Goal: Navigation & Orientation: Understand site structure

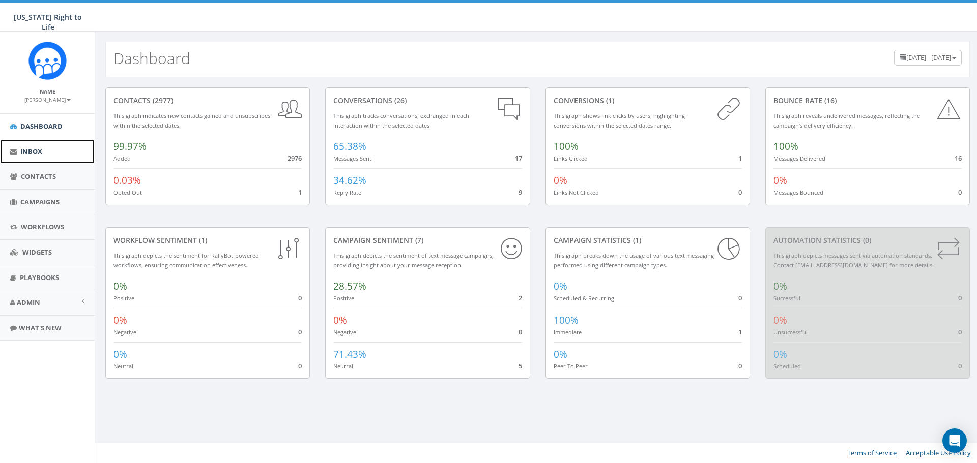
click at [50, 159] on link "Inbox" at bounding box center [47, 151] width 95 height 25
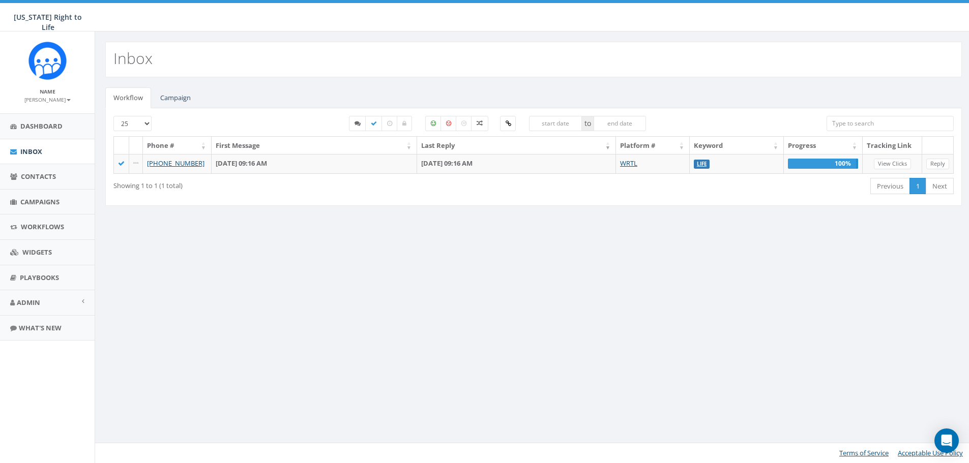
select select
click at [179, 101] on link "Campaign" at bounding box center [175, 97] width 47 height 21
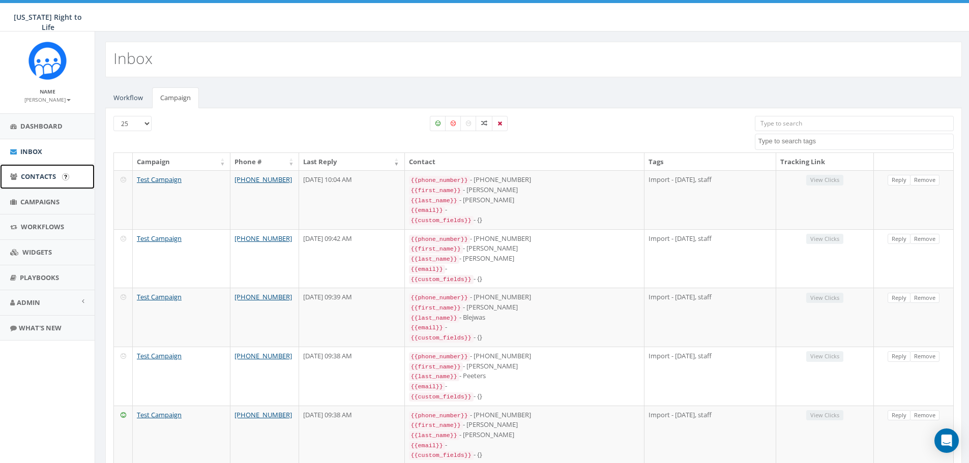
click at [48, 184] on link "Contacts" at bounding box center [47, 176] width 95 height 25
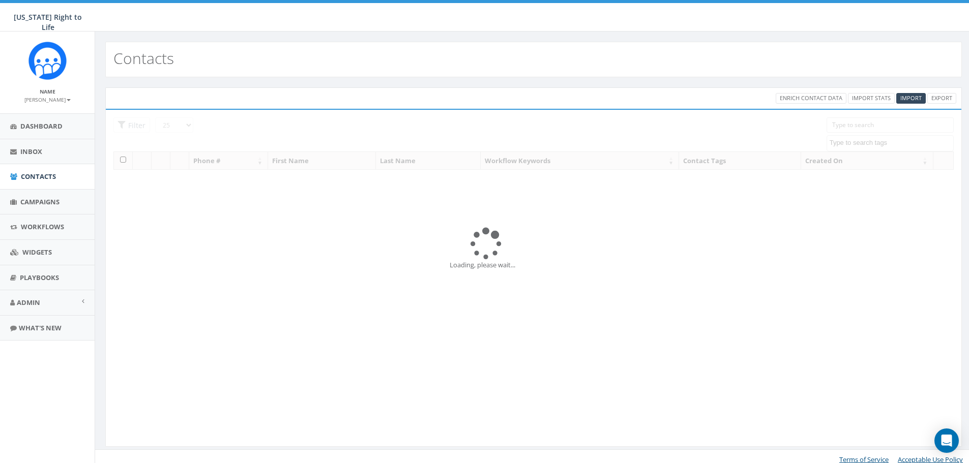
select select
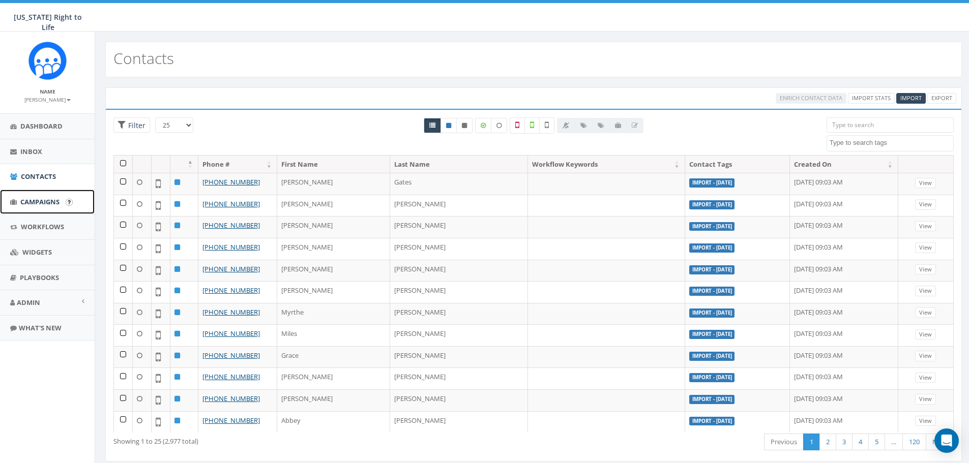
click at [44, 203] on span "Campaigns" at bounding box center [39, 201] width 39 height 9
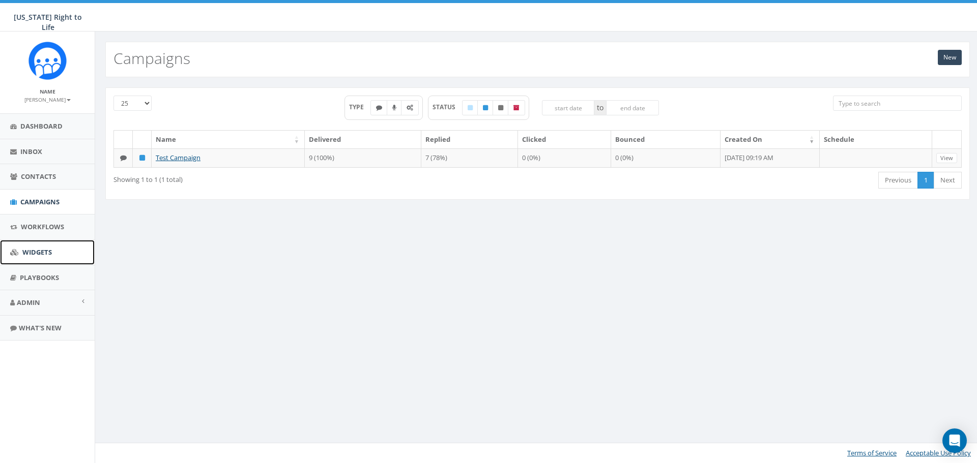
click at [42, 246] on link "Widgets" at bounding box center [47, 252] width 95 height 25
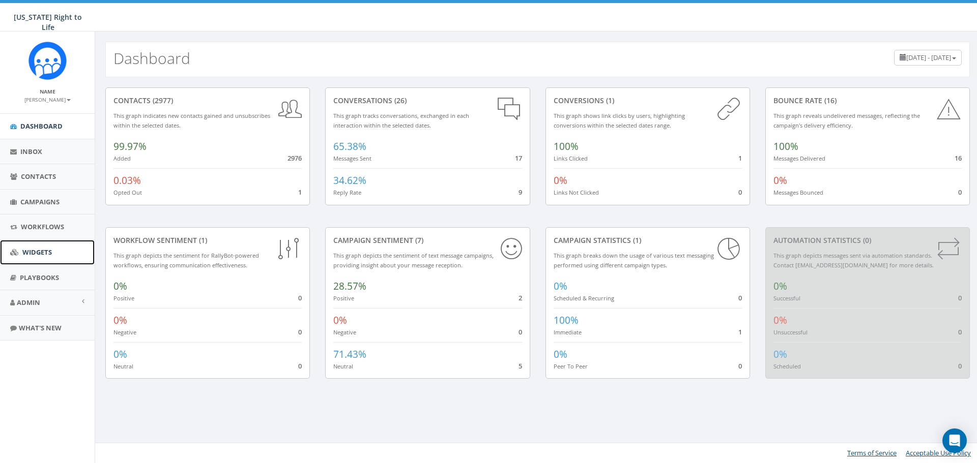
click at [52, 251] on link "Widgets" at bounding box center [47, 252] width 95 height 25
